Goal: Information Seeking & Learning: Learn about a topic

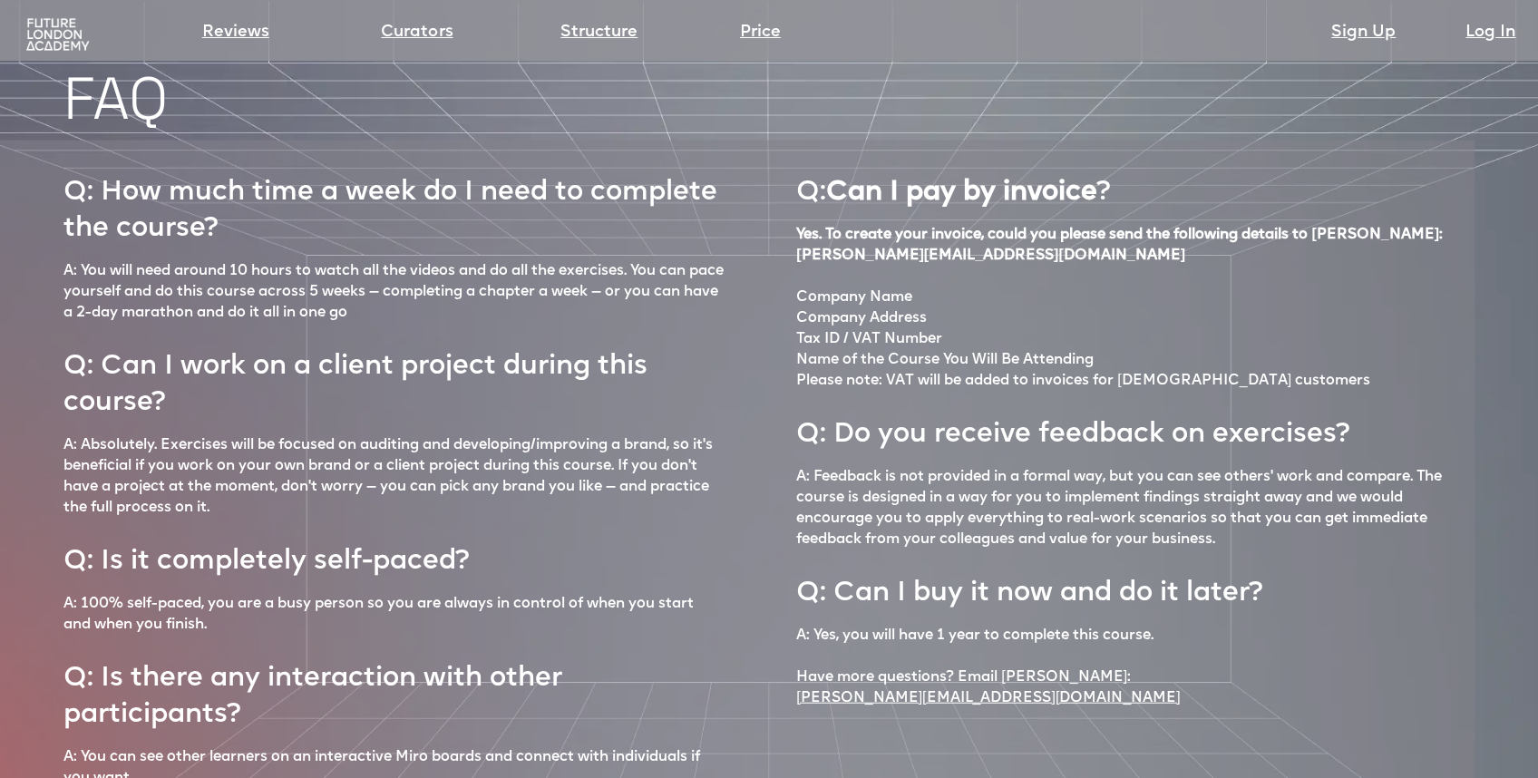
scroll to position [7645, 0]
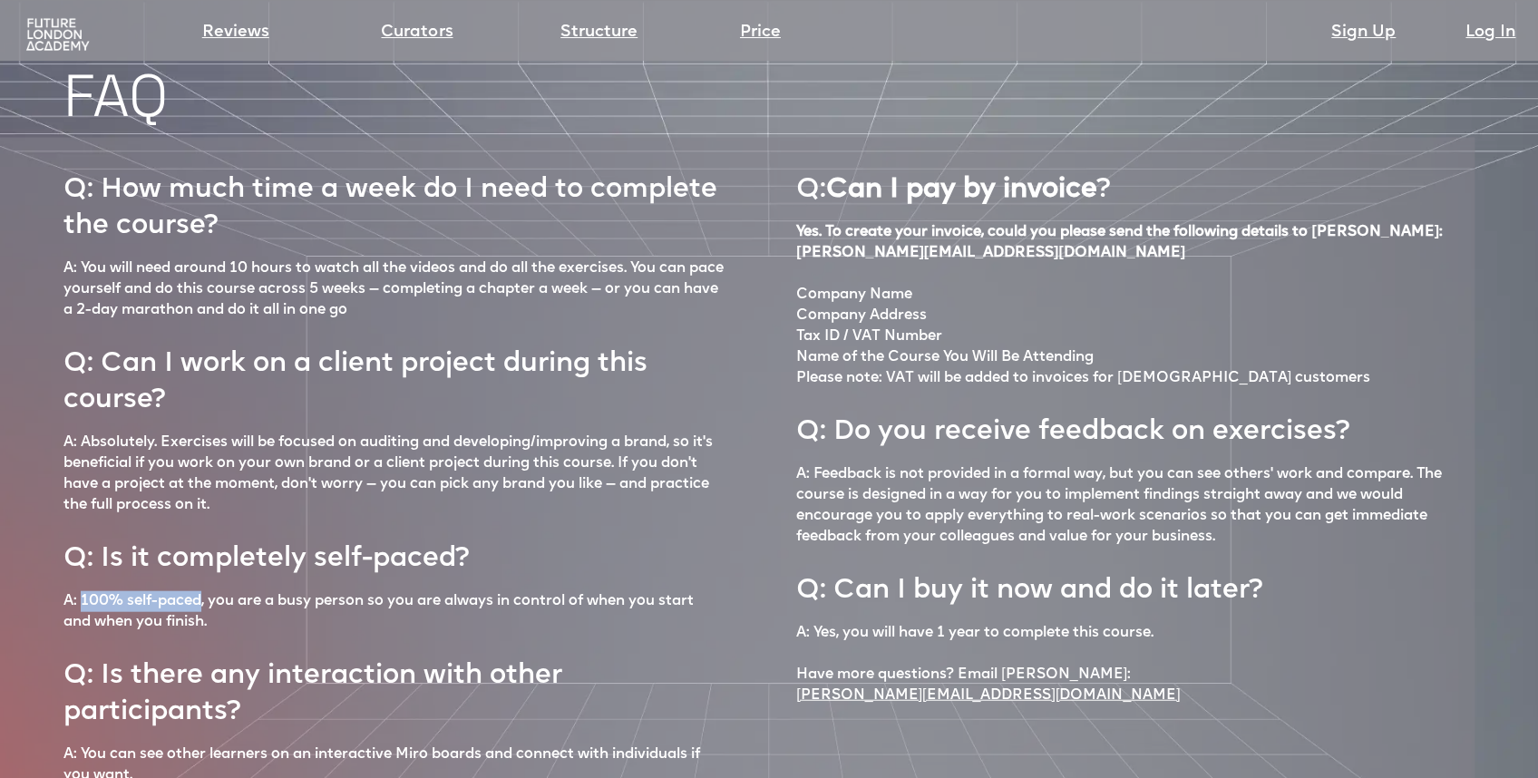
drag, startPoint x: 203, startPoint y: 541, endPoint x: 112, endPoint y: 537, distance: 91.7
click at [83, 590] on p "A: 100% self-paced, you are a busy person so you are always in control of when …" at bounding box center [393, 611] width 660 height 42
copy p "100% self-paced"
click at [617, 33] on link "Structure" at bounding box center [598, 32] width 77 height 25
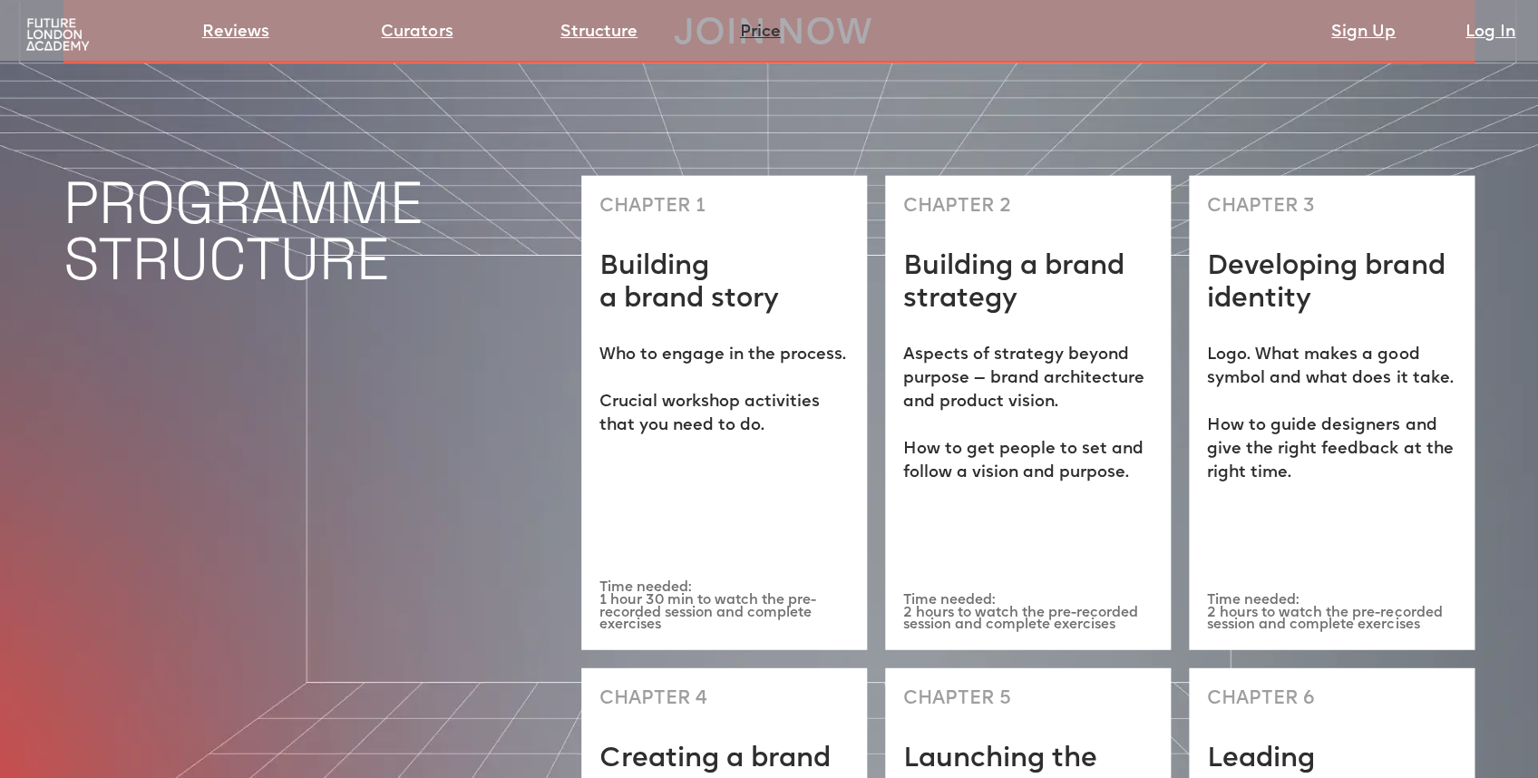
click at [752, 36] on link "Price" at bounding box center [760, 32] width 41 height 25
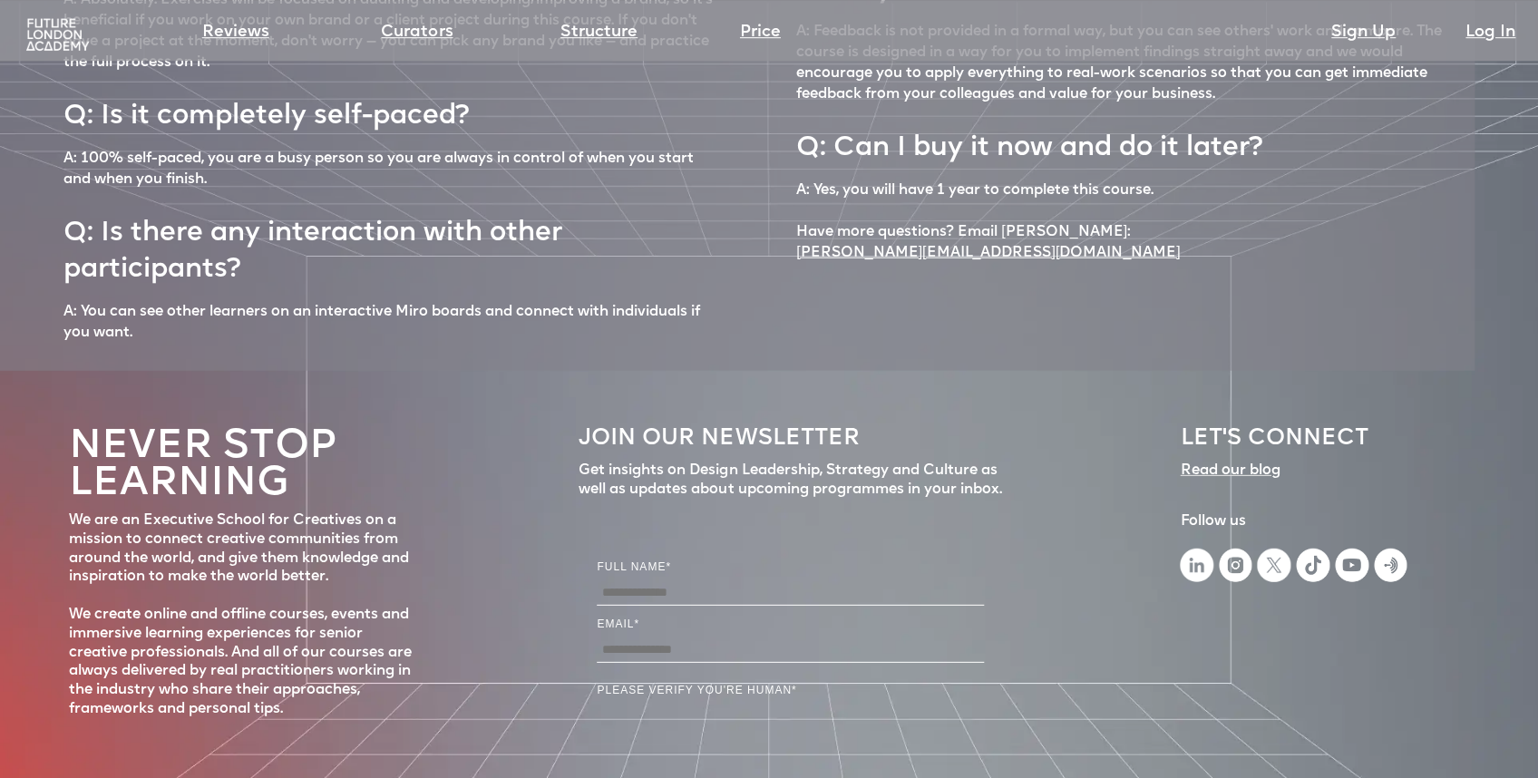
scroll to position [8043, 0]
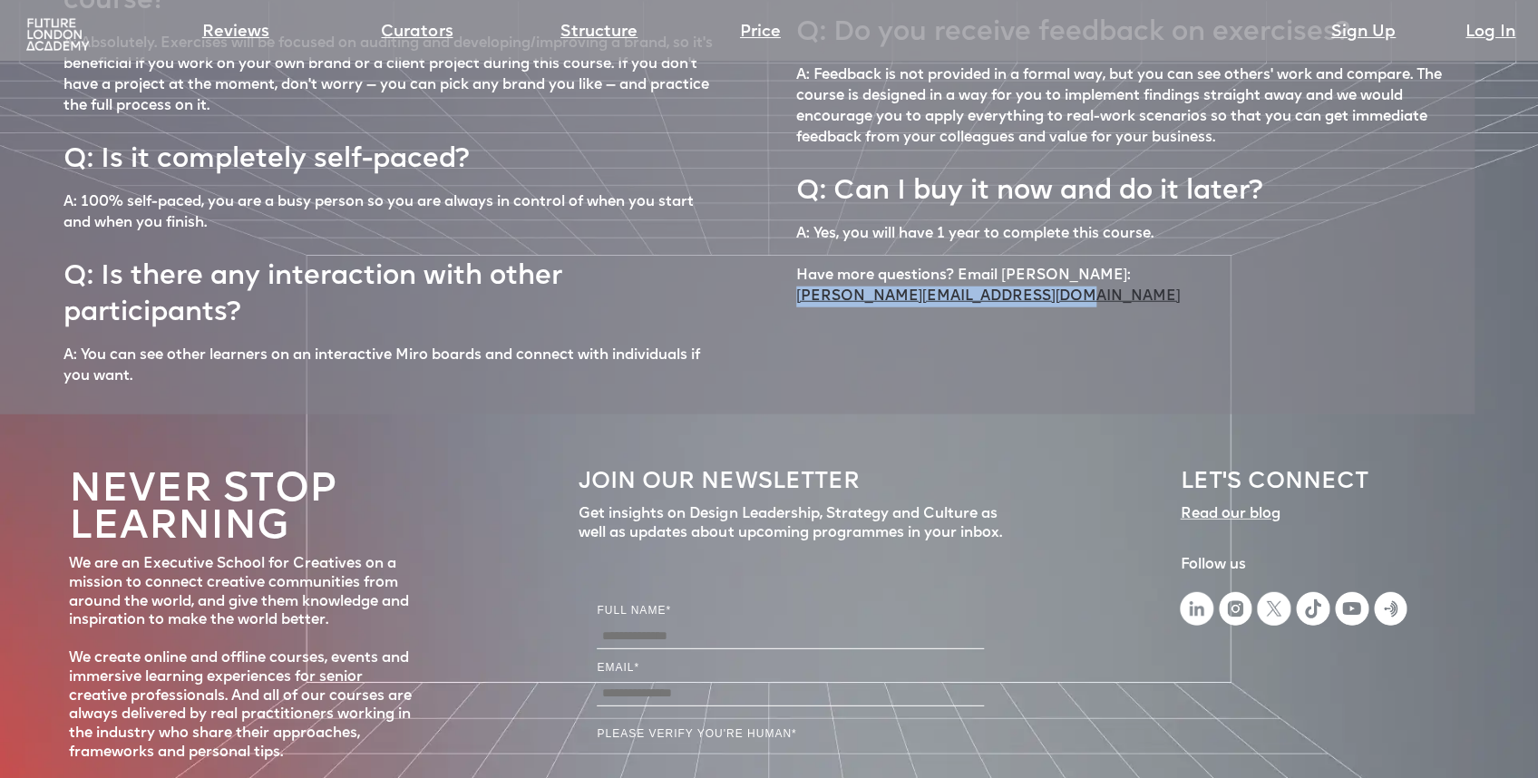
drag, startPoint x: 813, startPoint y: 256, endPoint x: 799, endPoint y: 238, distance: 22.5
click at [799, 238] on div "Q: Can I pay by invoice ? Yes. To create your invoice, could you please send th…" at bounding box center [1126, 76] width 660 height 639
copy link "[PERSON_NAME][EMAIL_ADDRESS][DOMAIN_NAME]"
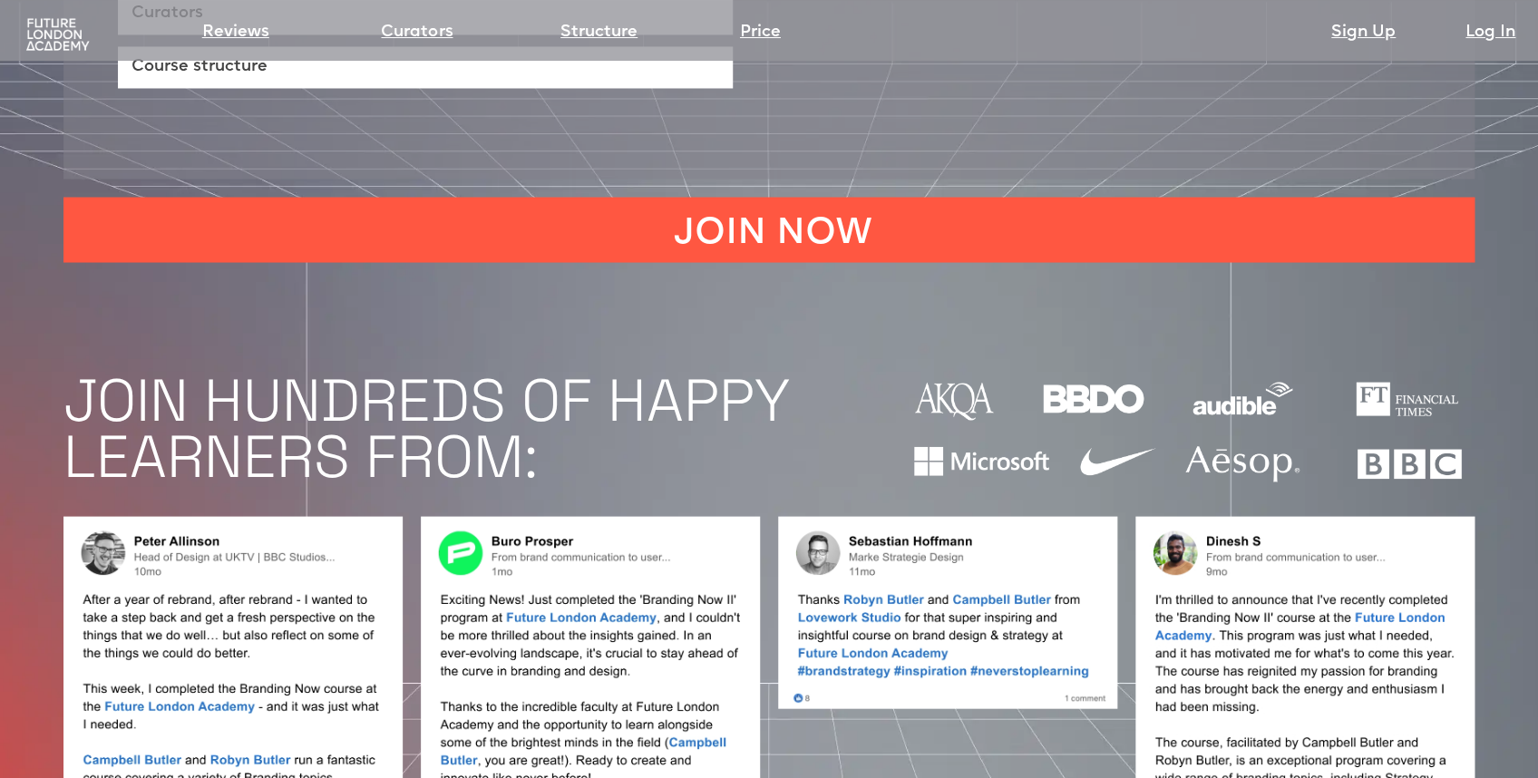
scroll to position [0, 0]
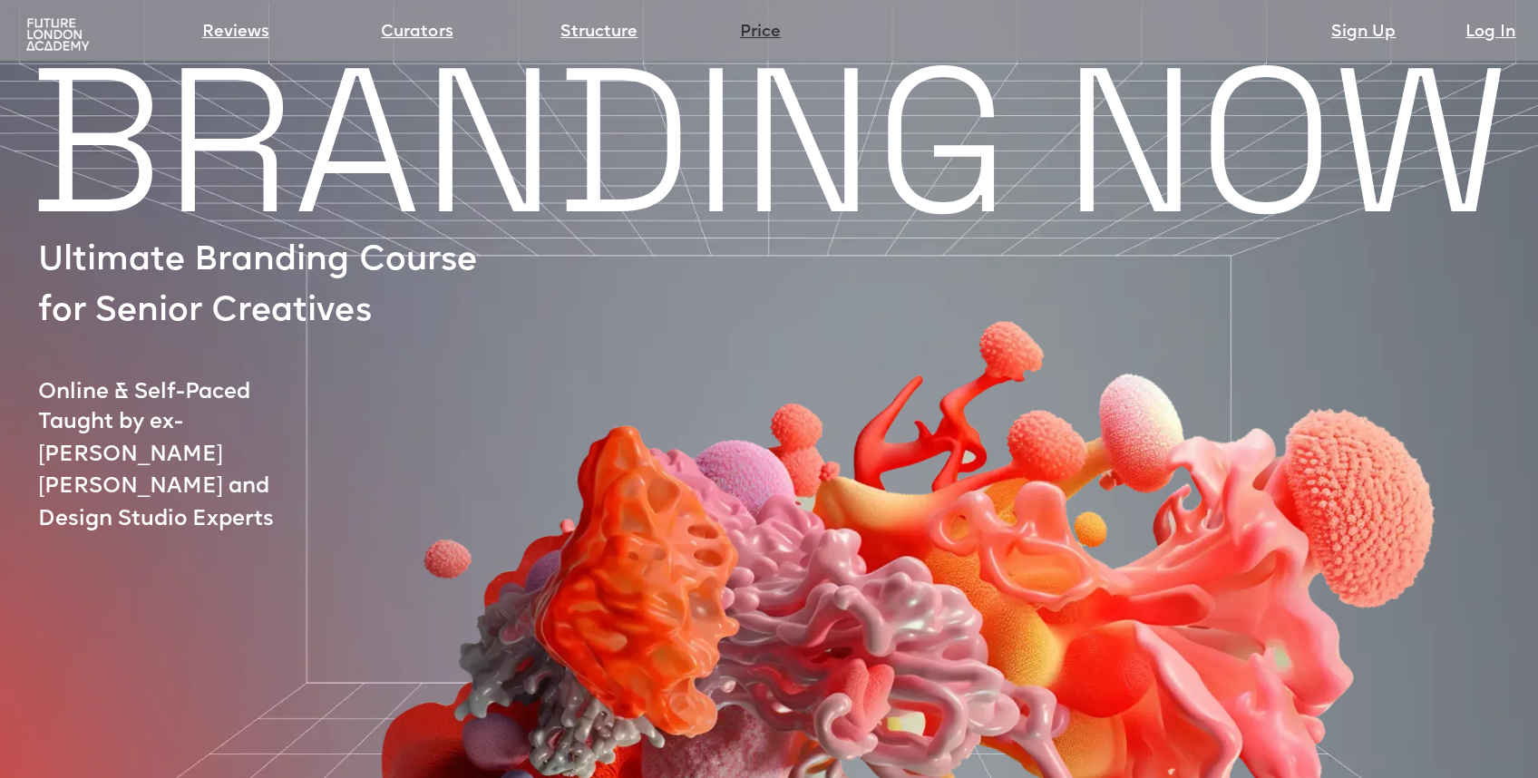
click at [748, 39] on link "Price" at bounding box center [760, 32] width 41 height 25
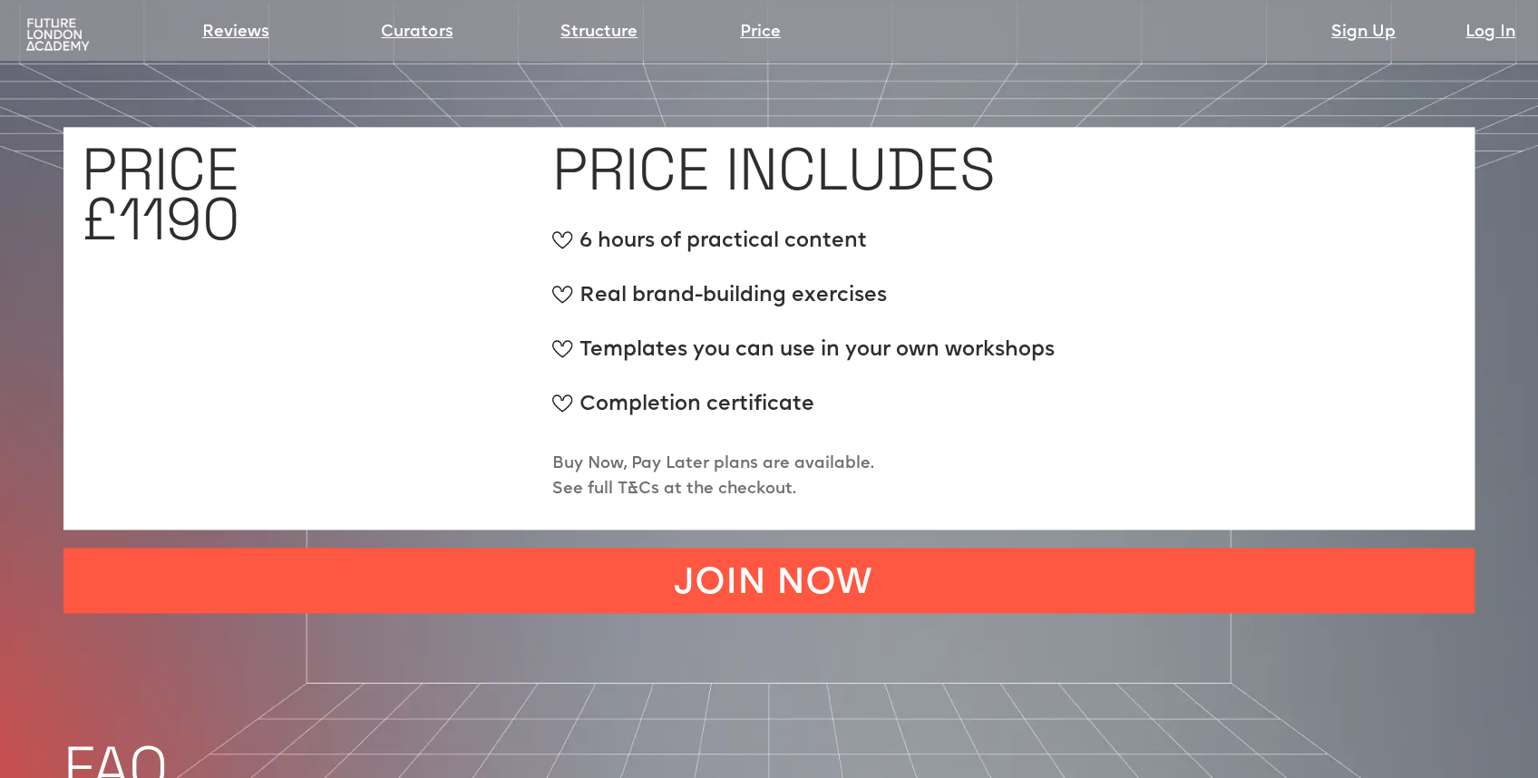
scroll to position [6923, 0]
